Goal: Task Accomplishment & Management: Use online tool/utility

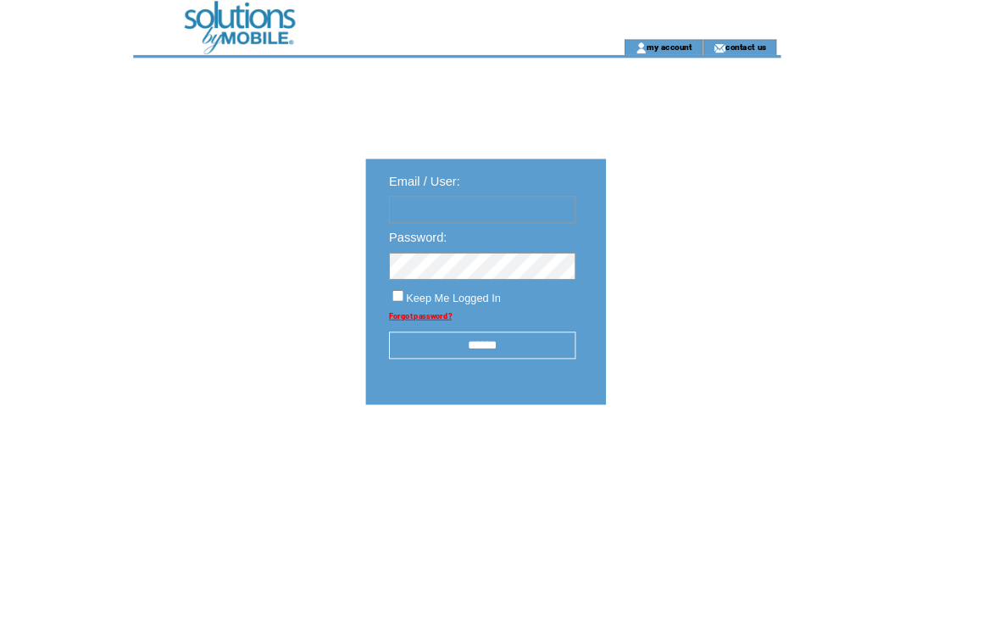
type input "**********"
click input "submit" at bounding box center [0, 0] width 0 height 0
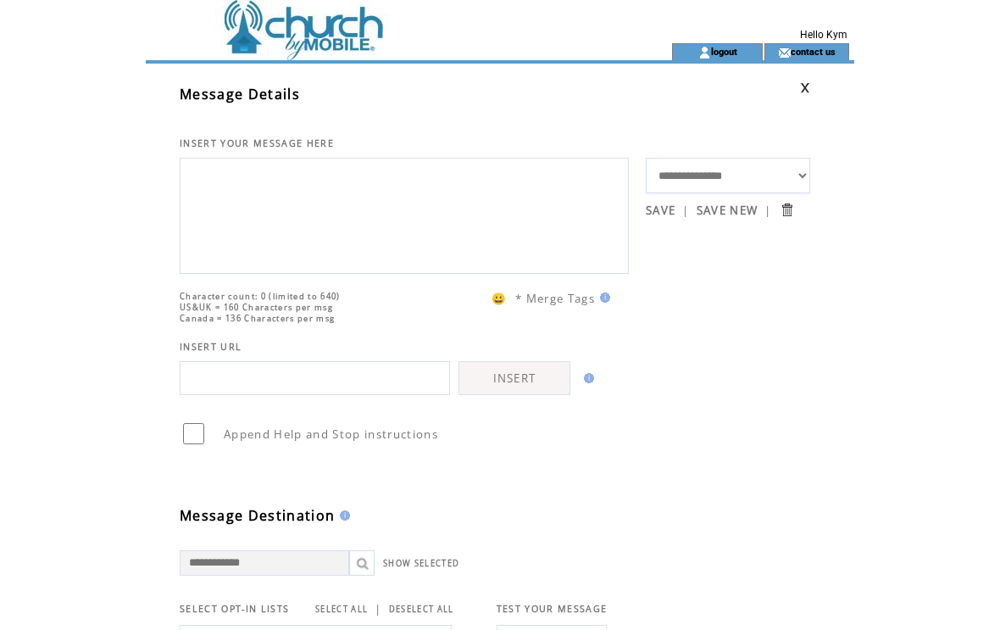
click at [261, 187] on textarea at bounding box center [404, 214] width 431 height 102
type textarea "*"
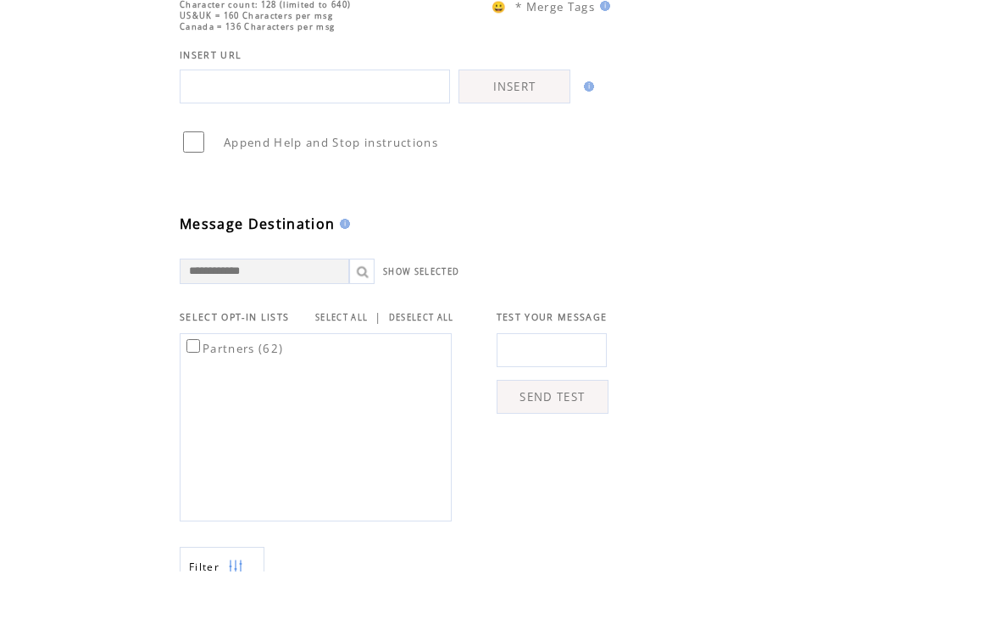
scroll to position [253, 0]
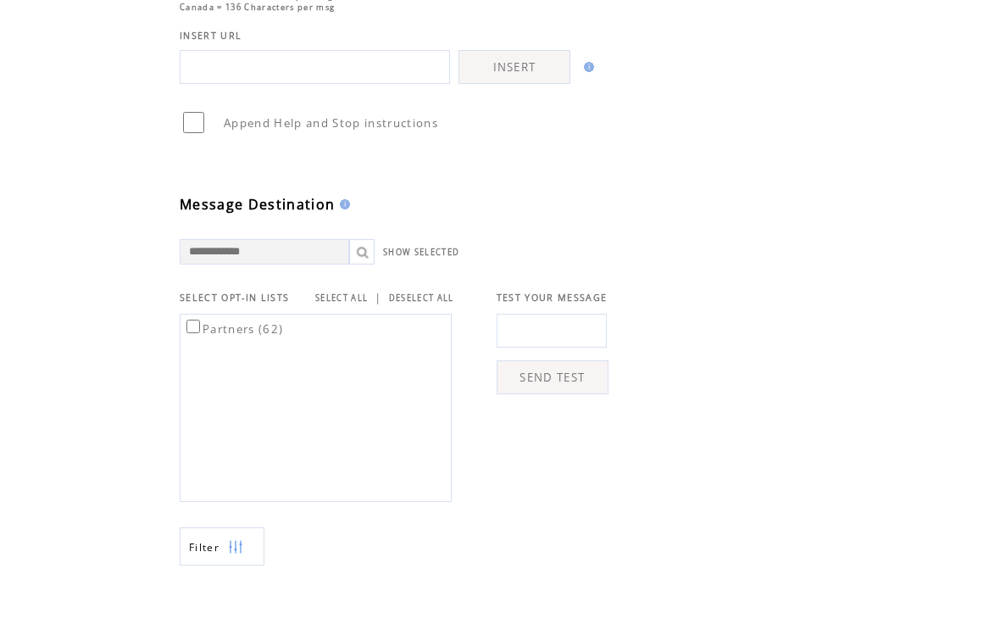
type textarea "**********"
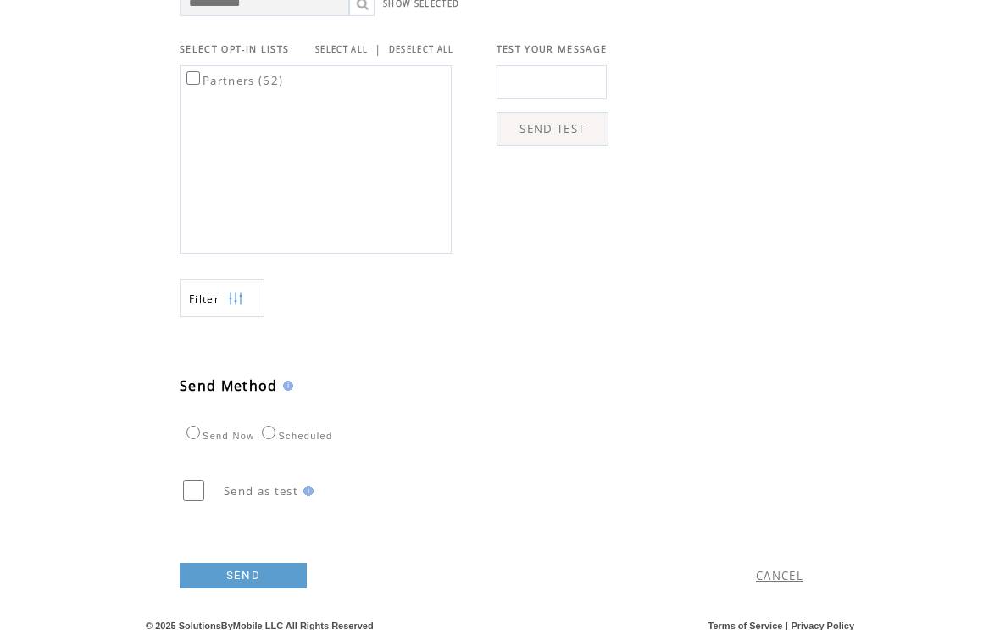
scroll to position [592, 0]
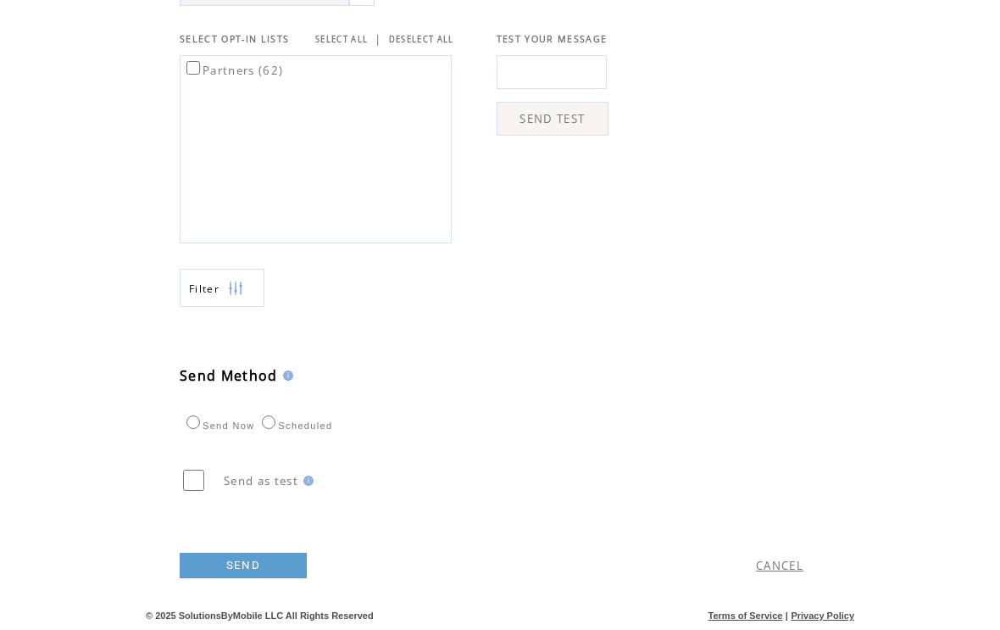
click at [248, 579] on link "SEND" at bounding box center [243, 566] width 127 height 25
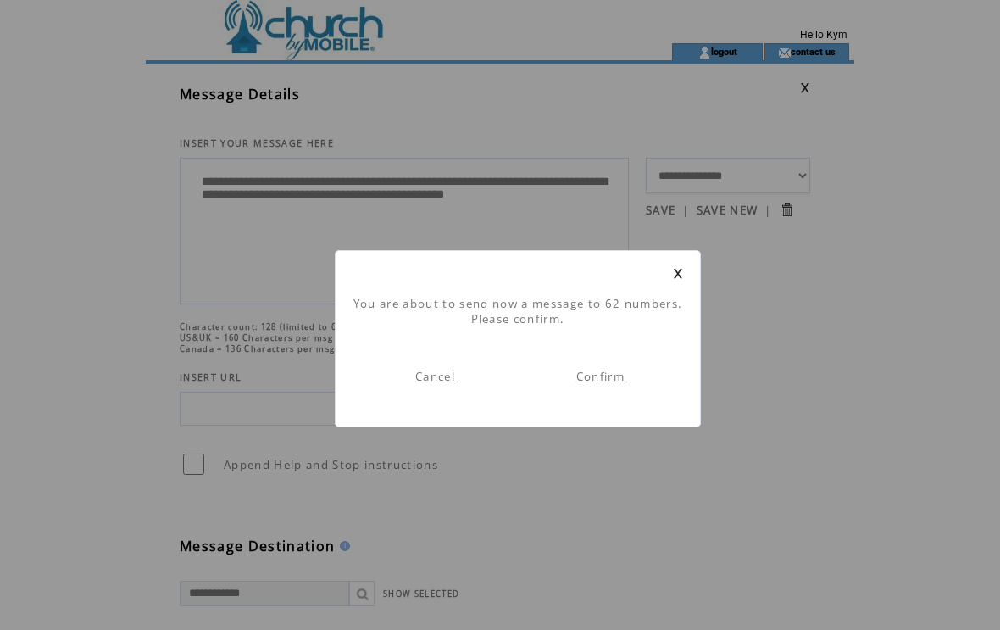
scroll to position [1, 0]
click at [605, 383] on link "Confirm" at bounding box center [601, 376] width 48 height 15
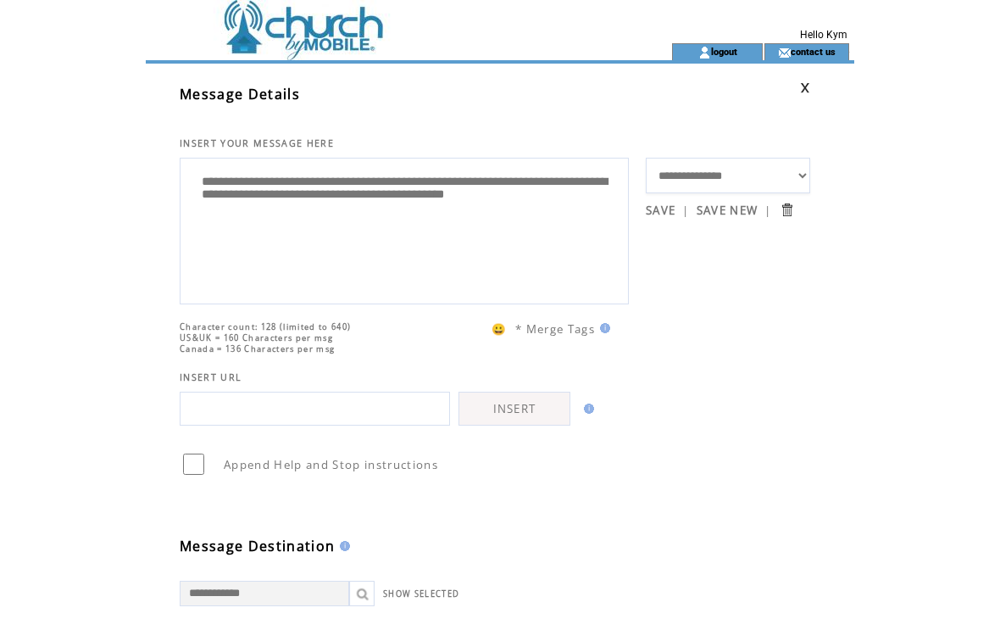
scroll to position [1, 0]
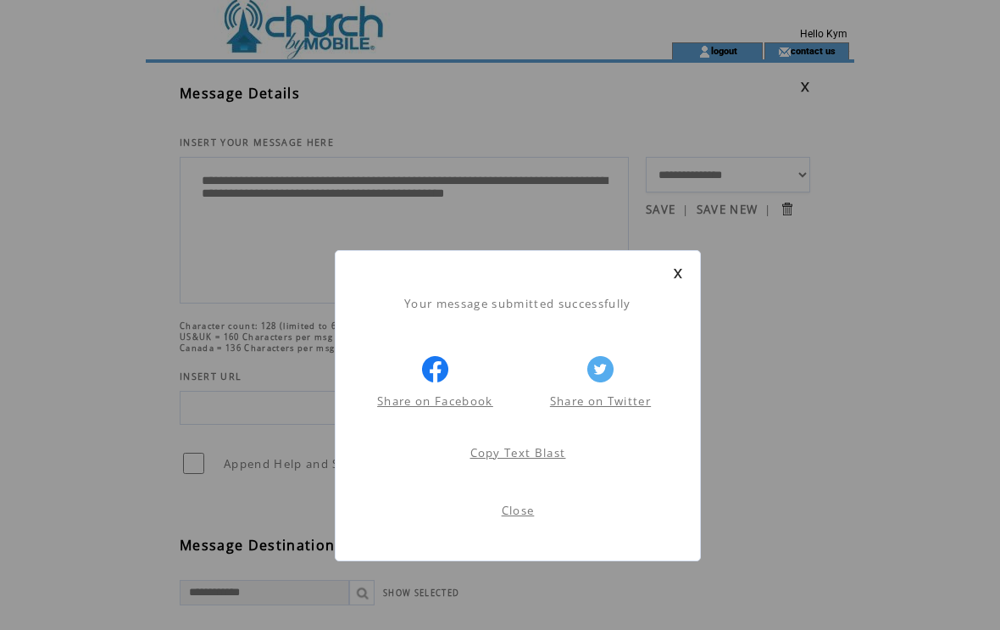
click at [519, 511] on link "Close" at bounding box center [518, 510] width 33 height 15
